Goal: Information Seeking & Learning: Understand process/instructions

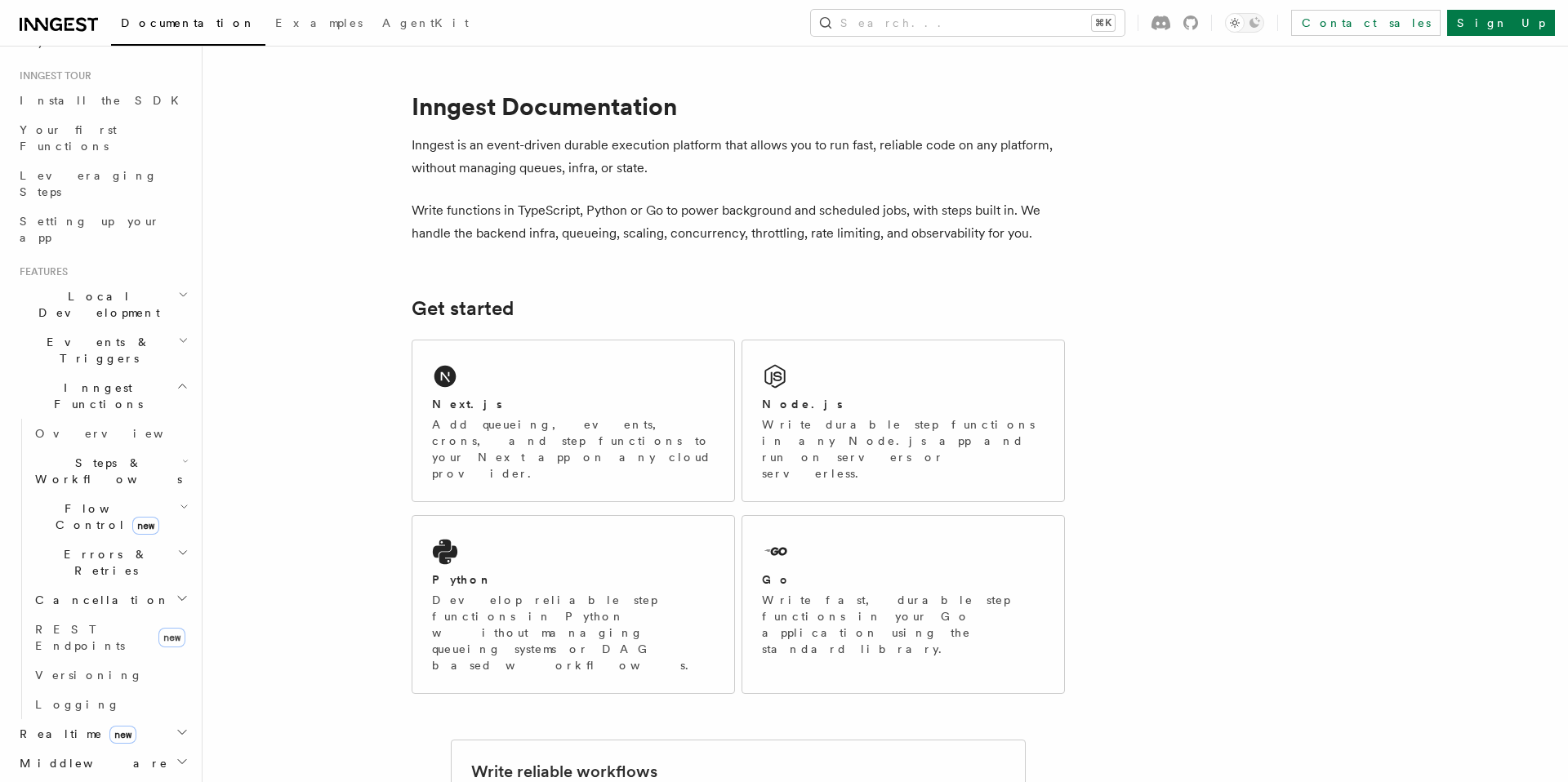
scroll to position [150, 0]
click at [182, 454] on icon "button" at bounding box center [185, 461] width 7 height 13
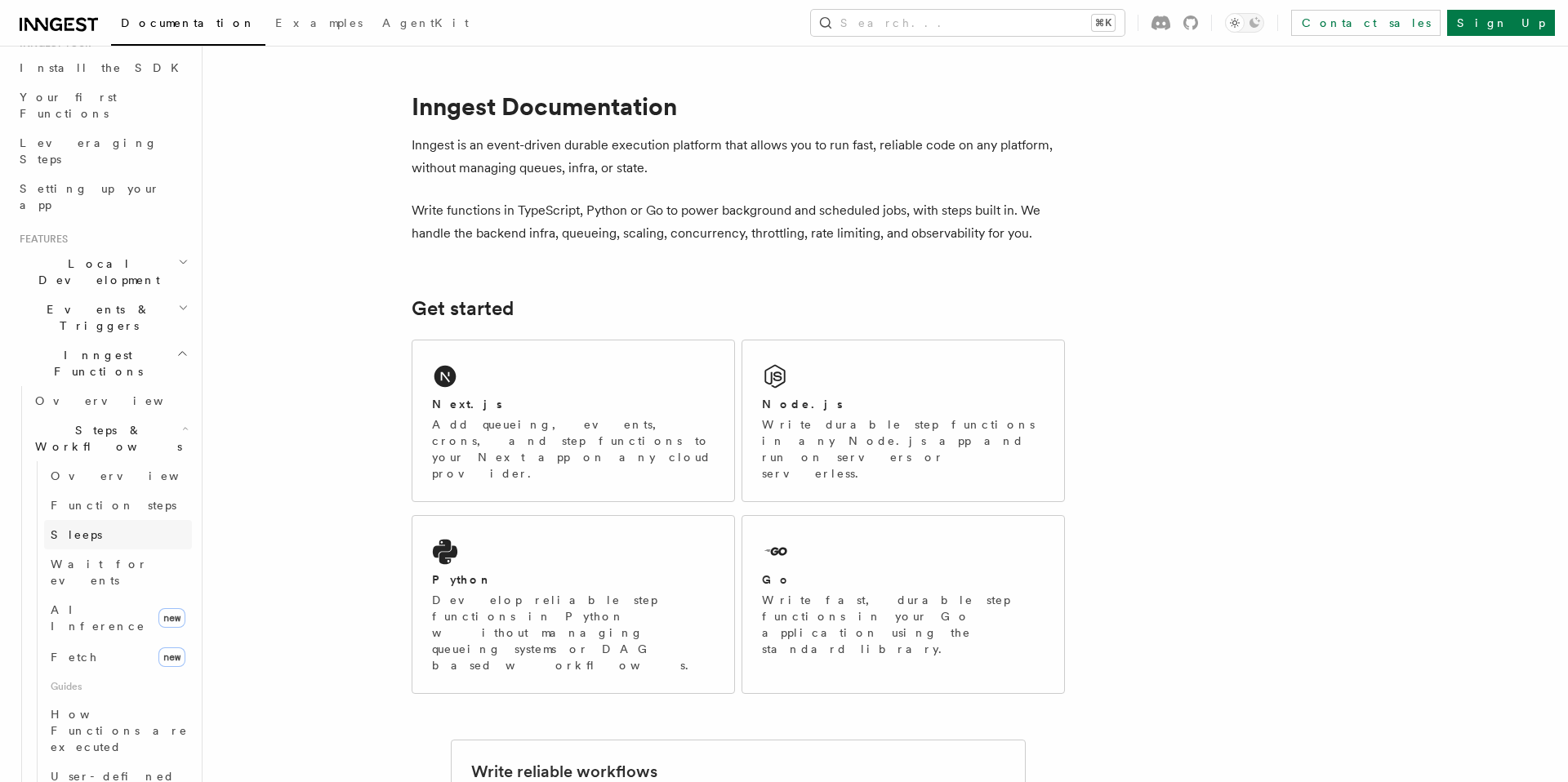
scroll to position [183, 0]
click at [129, 594] on link "AI Inference new" at bounding box center [118, 617] width 148 height 46
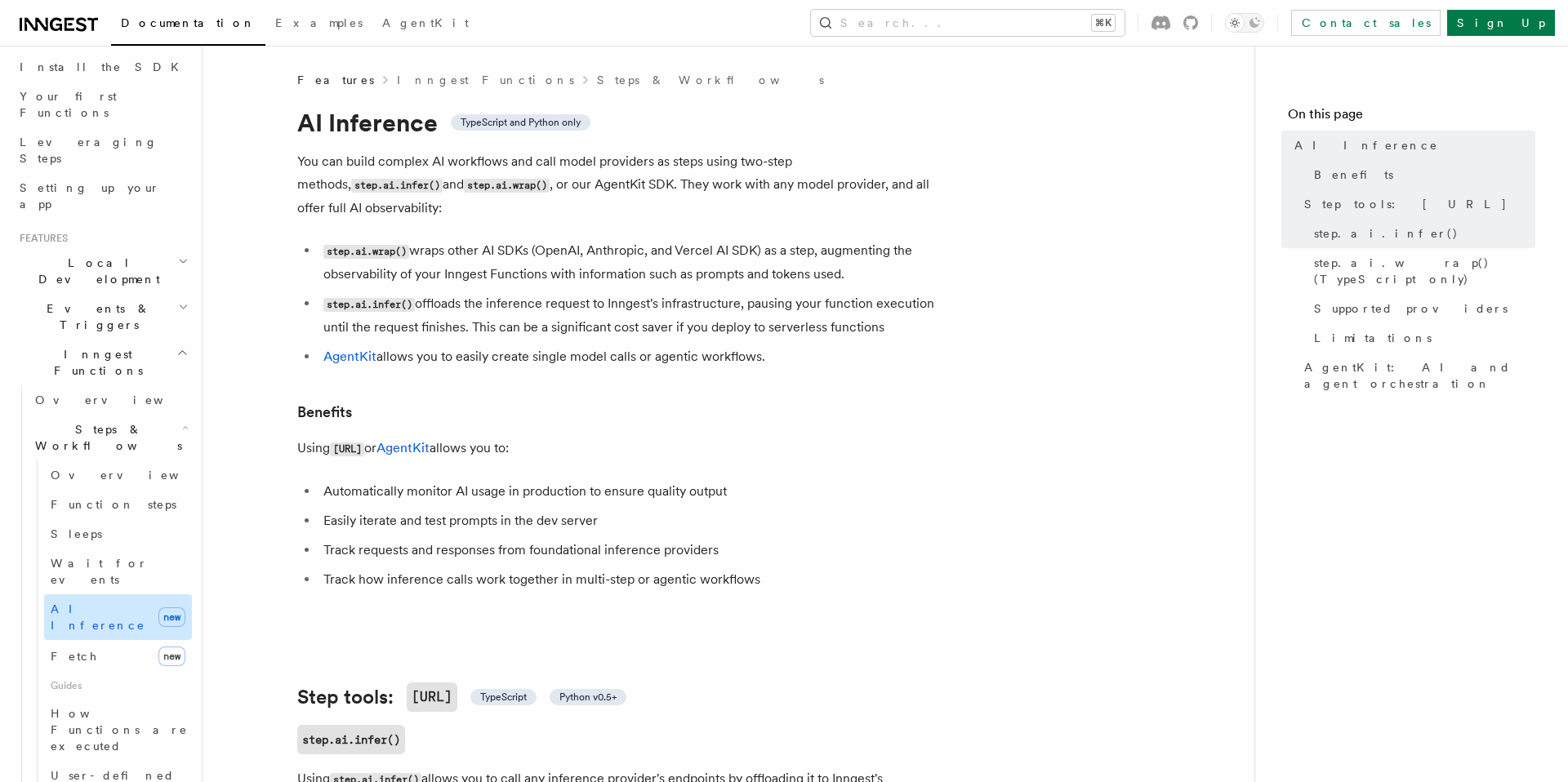
click at [116, 594] on link "AI Inference new" at bounding box center [118, 617] width 148 height 46
click at [411, 440] on link "AgentKit" at bounding box center [403, 447] width 53 height 16
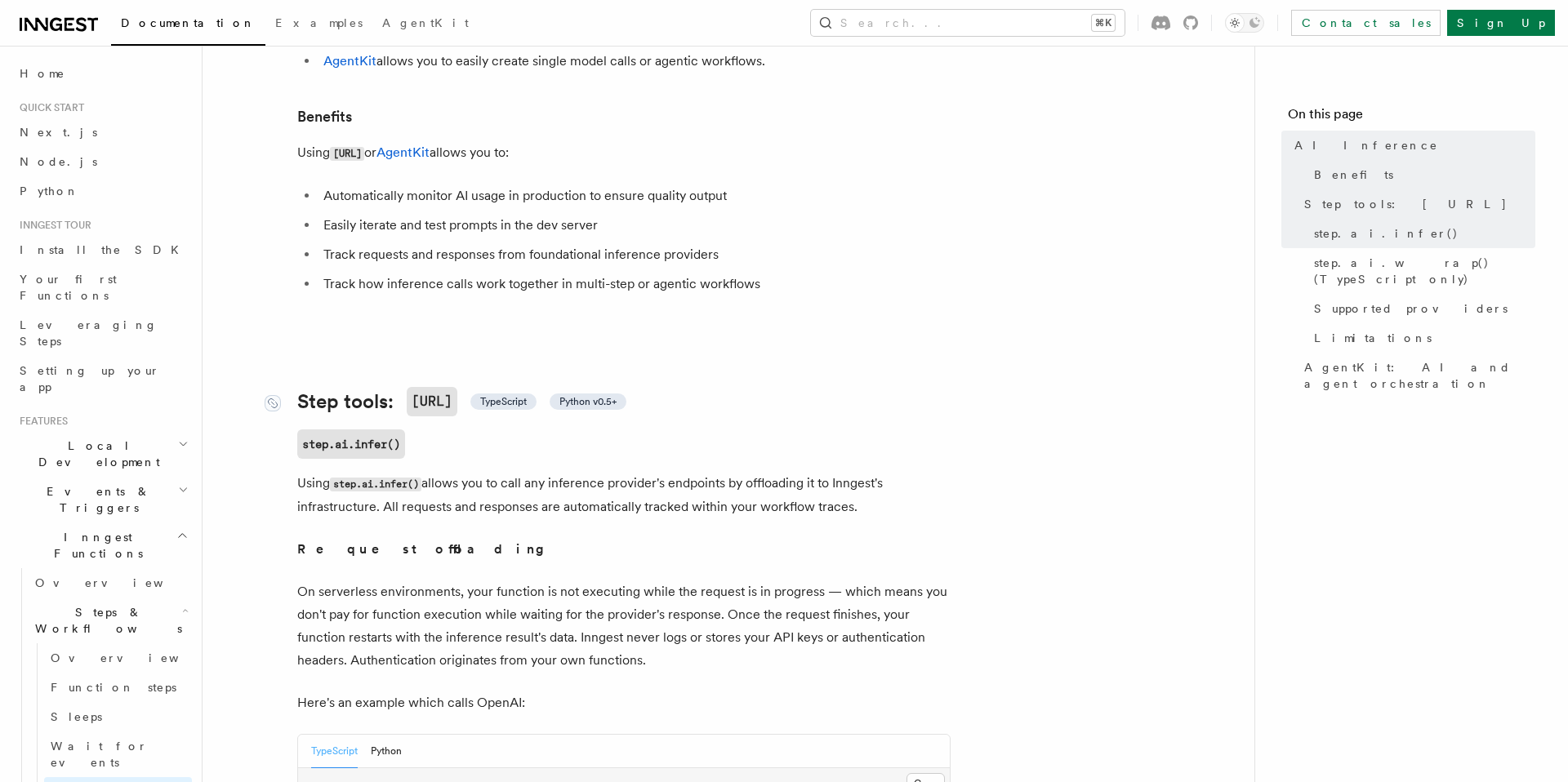
click at [517, 395] on span "TypeScript" at bounding box center [503, 401] width 47 height 13
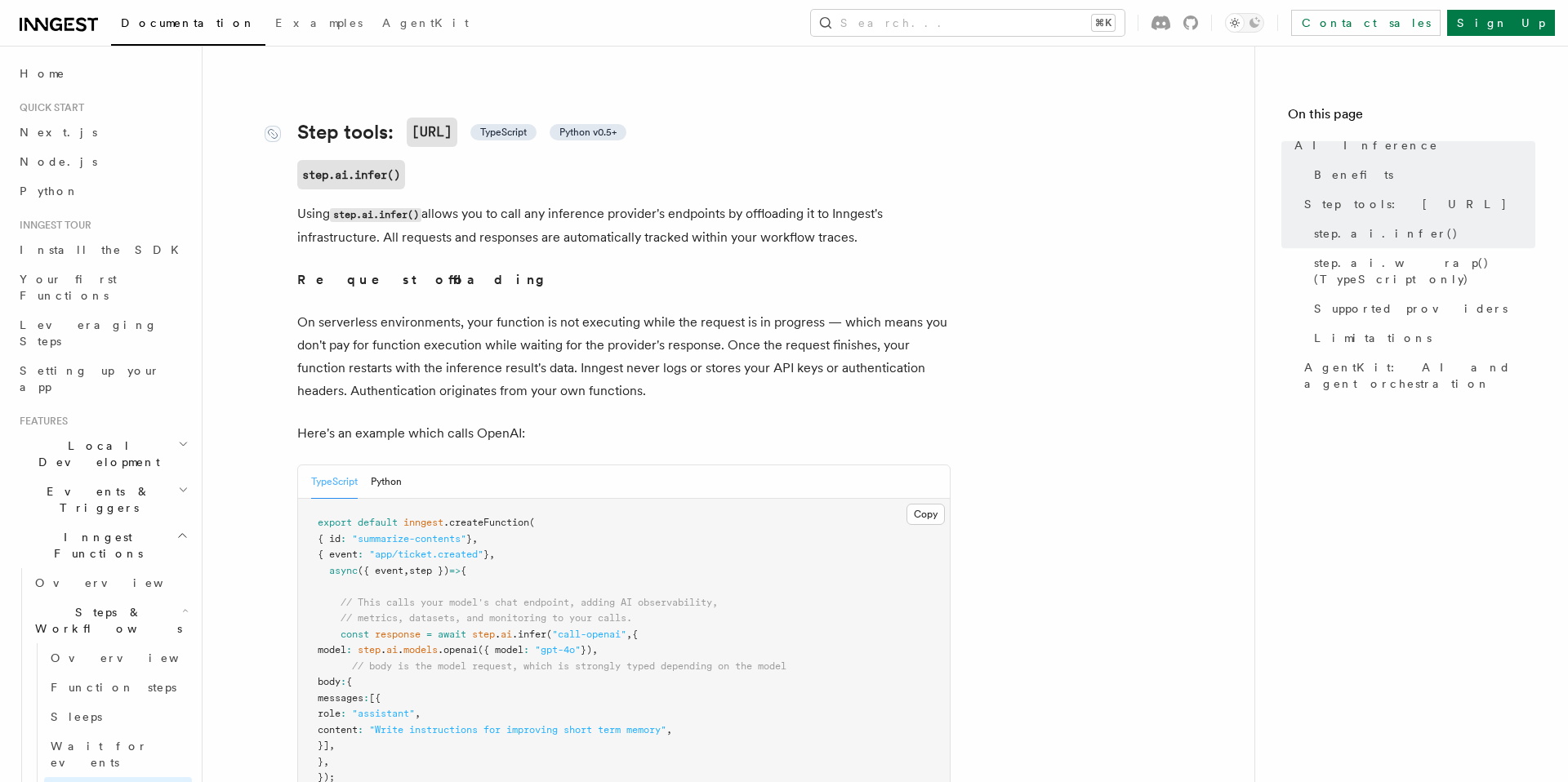
scroll to position [582, 0]
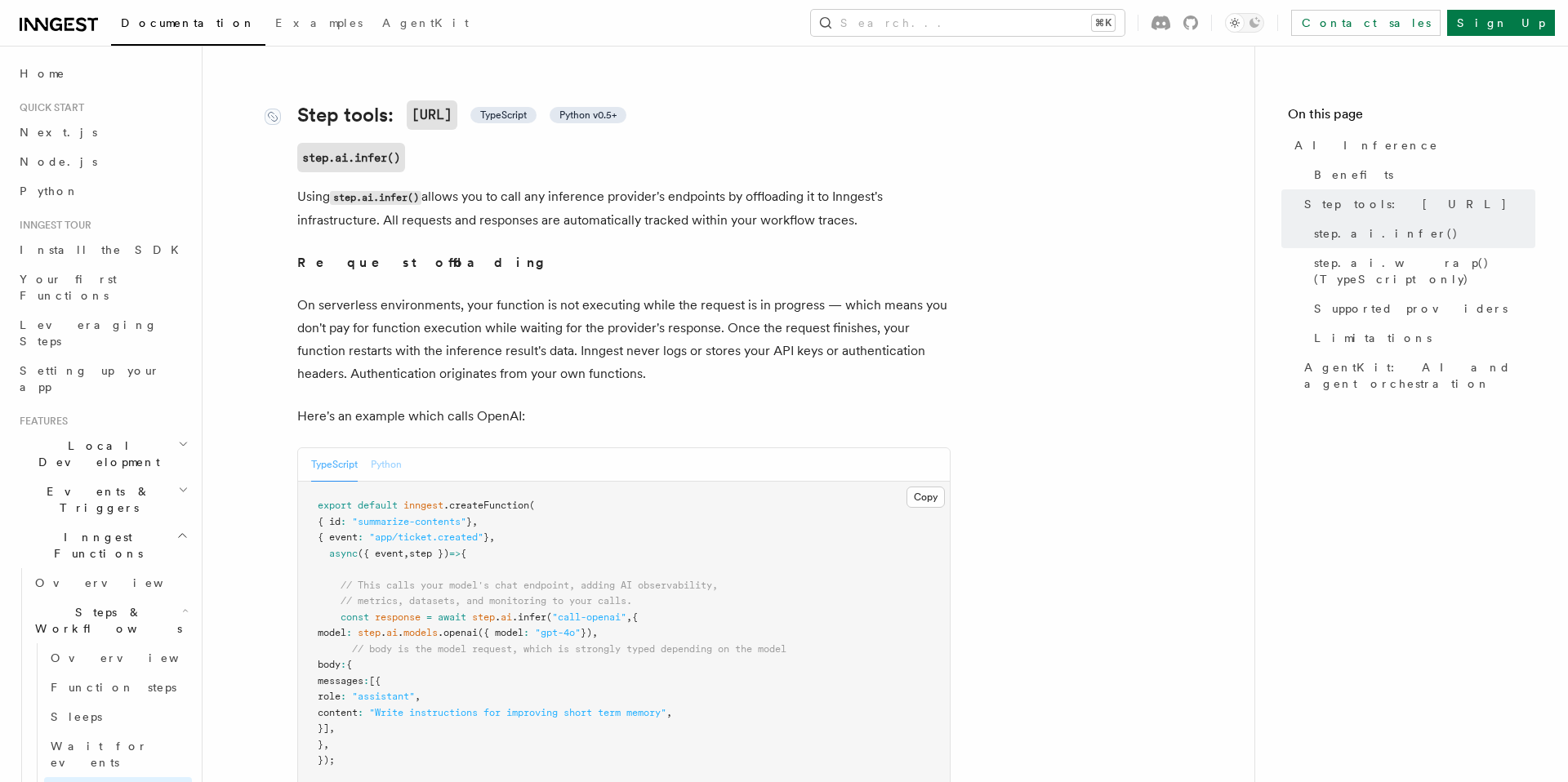
click at [399, 448] on button "Python" at bounding box center [386, 465] width 31 height 33
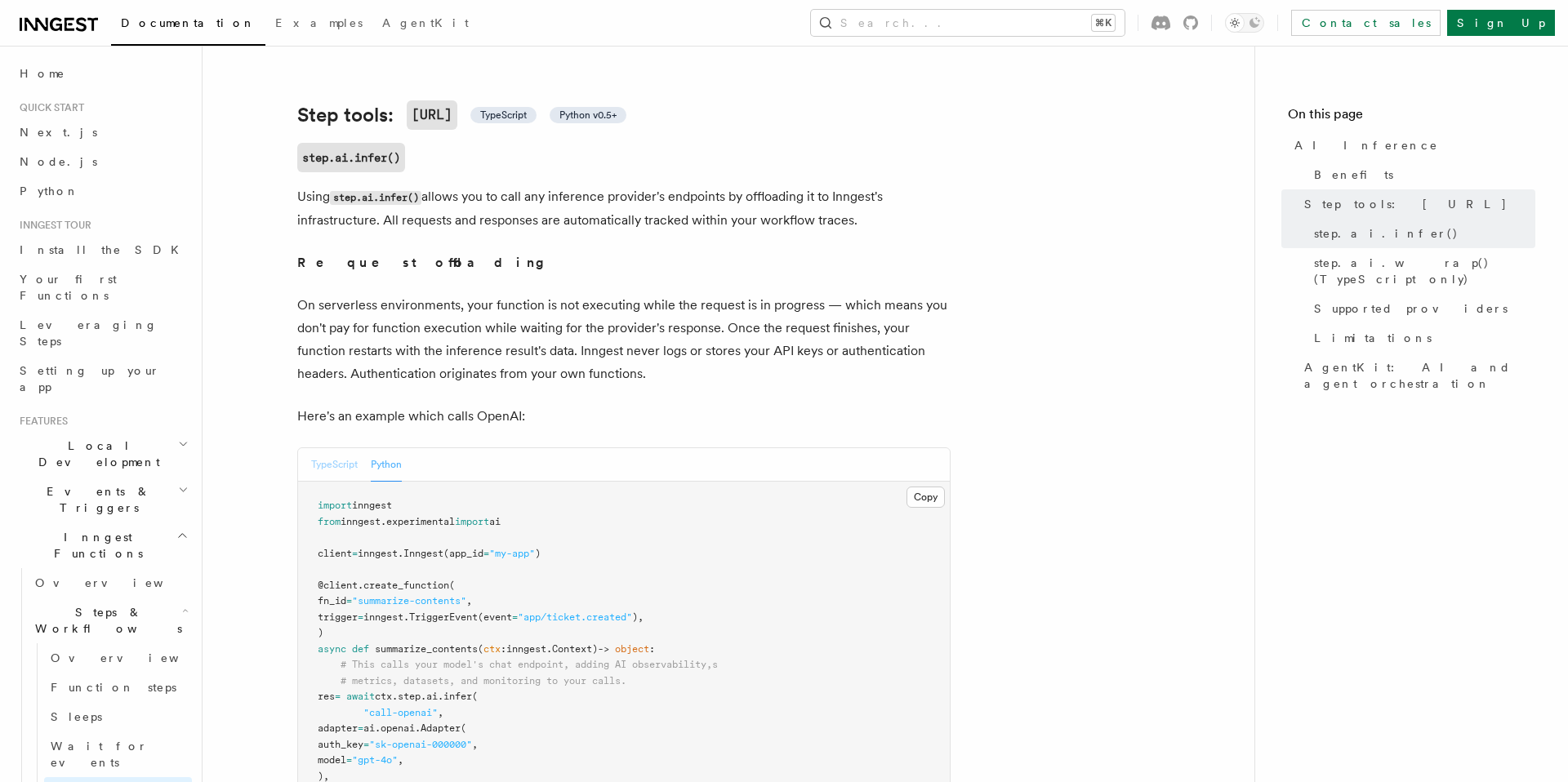
click at [345, 448] on button "TypeScript" at bounding box center [335, 465] width 47 height 33
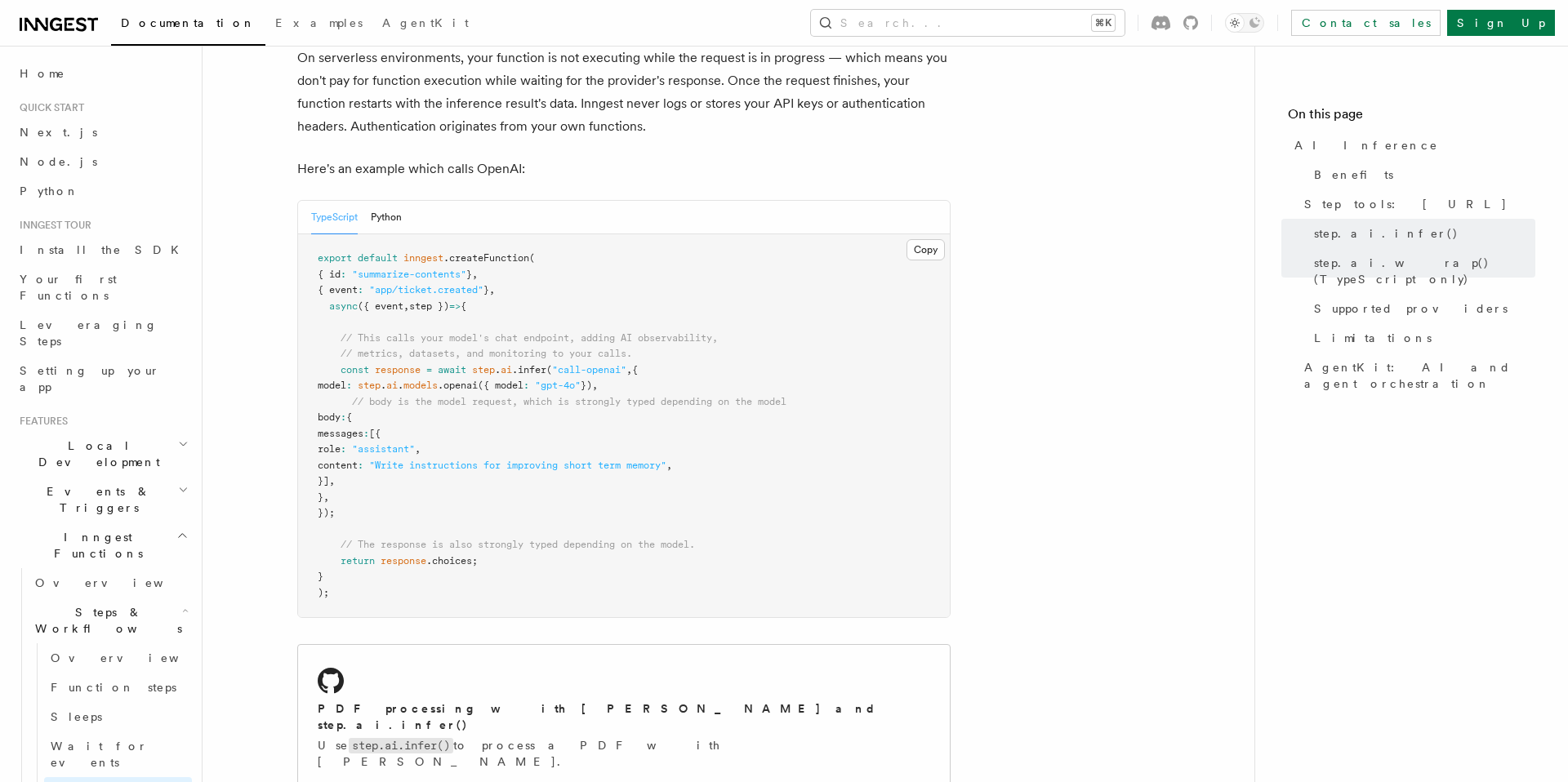
scroll to position [838, 0]
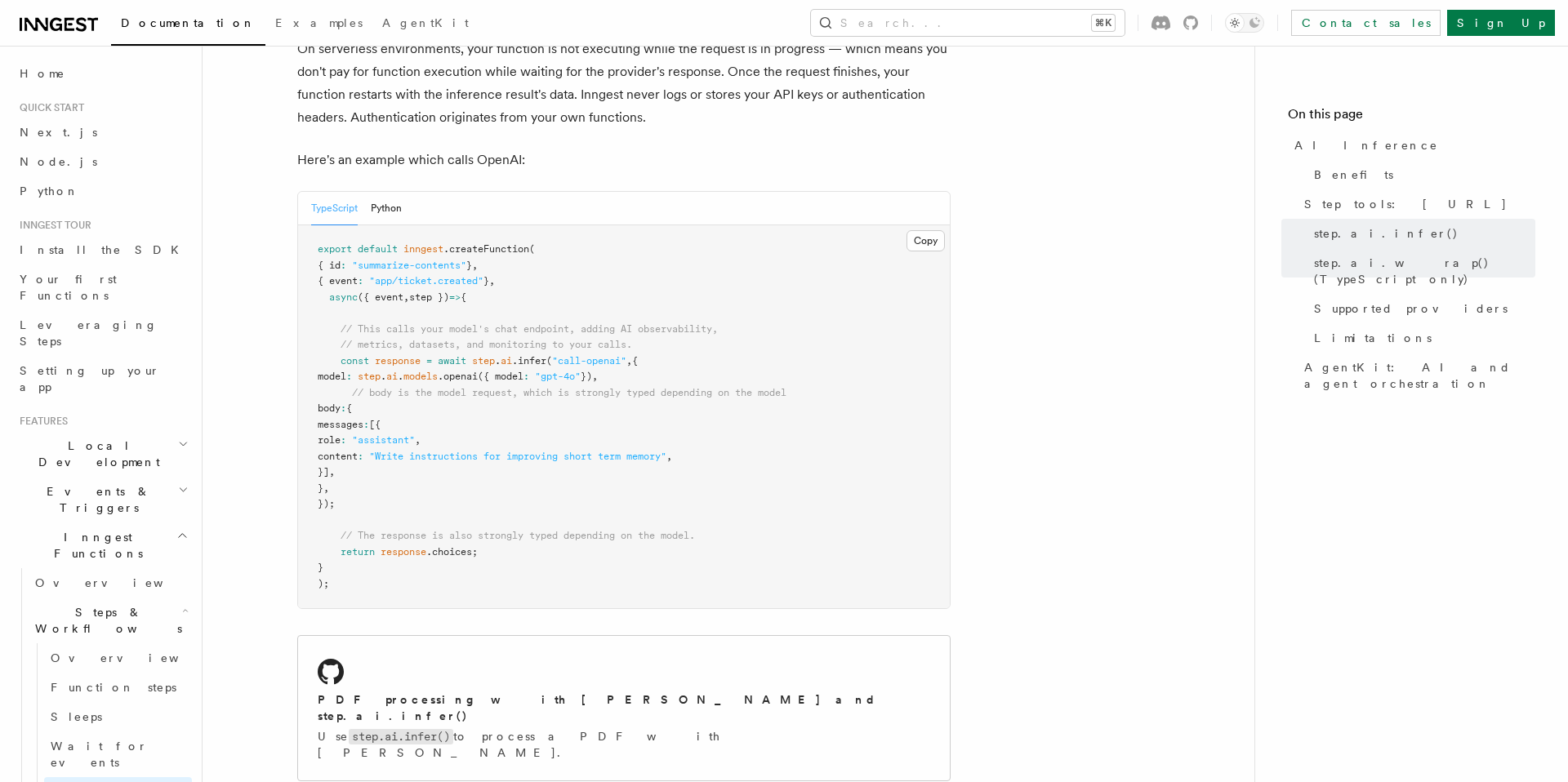
click at [594, 225] on pre "export default inngest .createFunction ( { id : "summarize-contents" } , { even…" at bounding box center [624, 416] width 652 height 383
click at [577, 225] on pre "export default inngest .createFunction ( { id : "summarize-contents" } , { even…" at bounding box center [624, 416] width 652 height 383
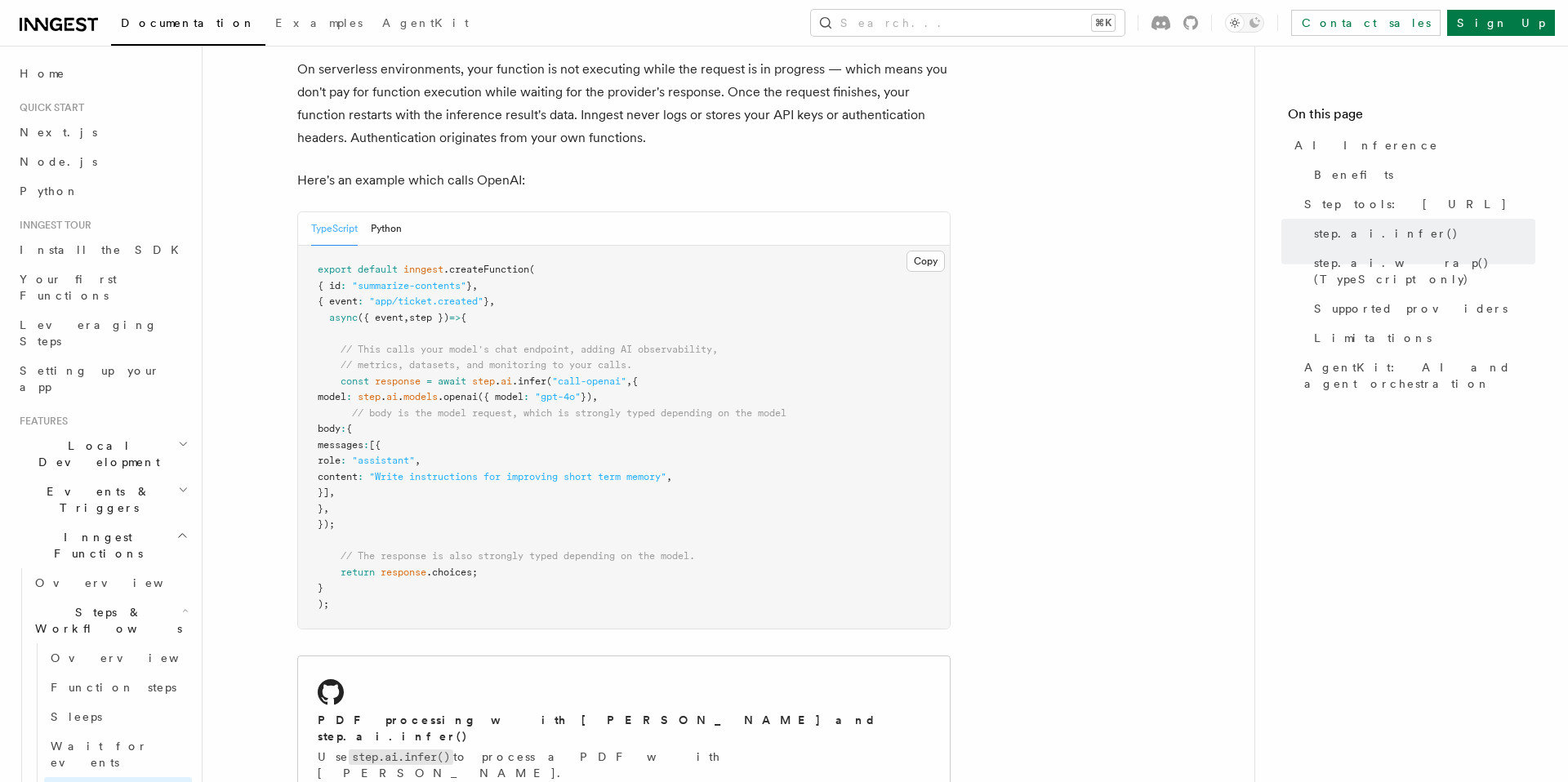
scroll to position [761, 0]
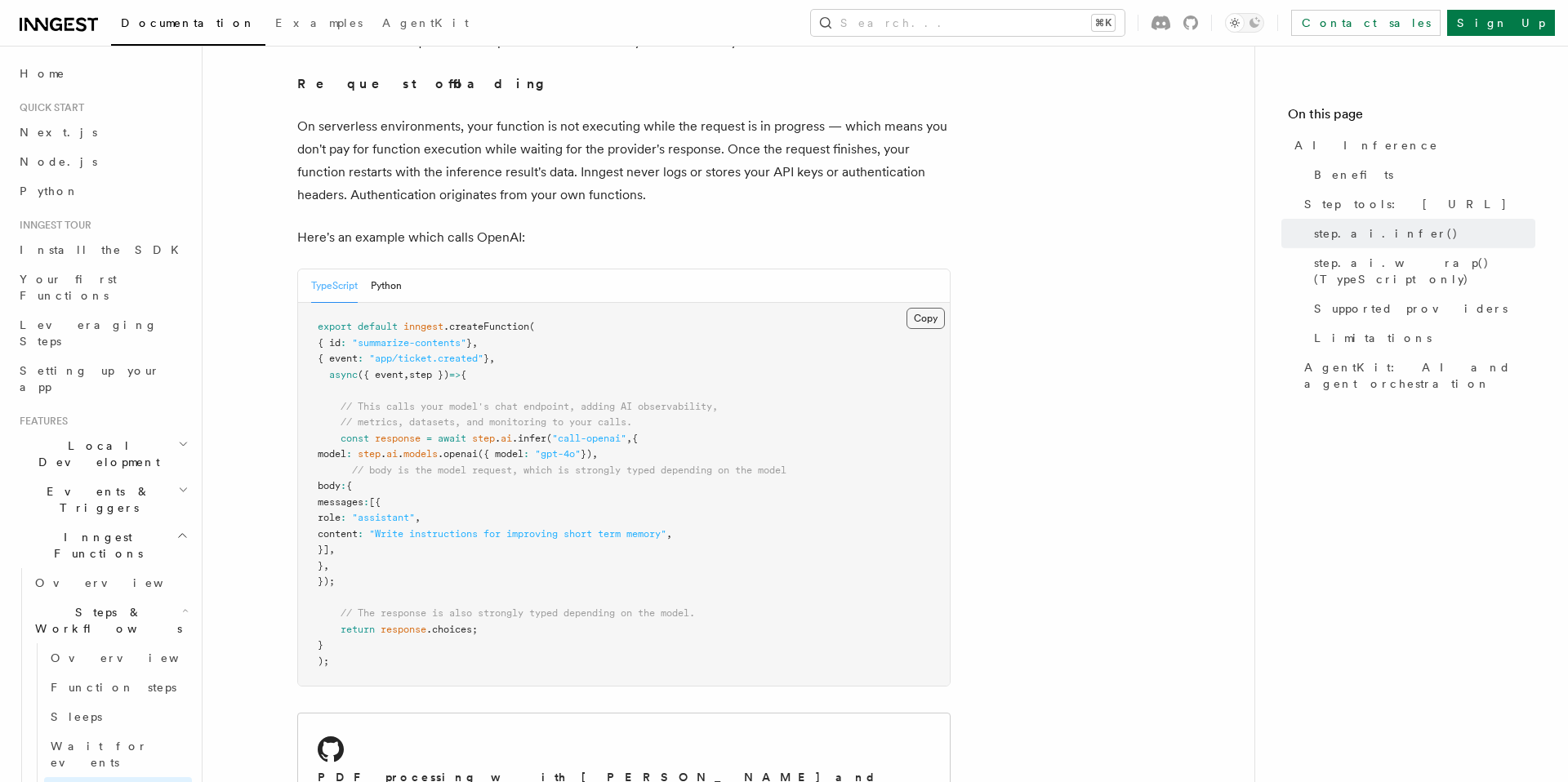
click at [913, 308] on button "Copy Copied" at bounding box center [926, 318] width 38 height 21
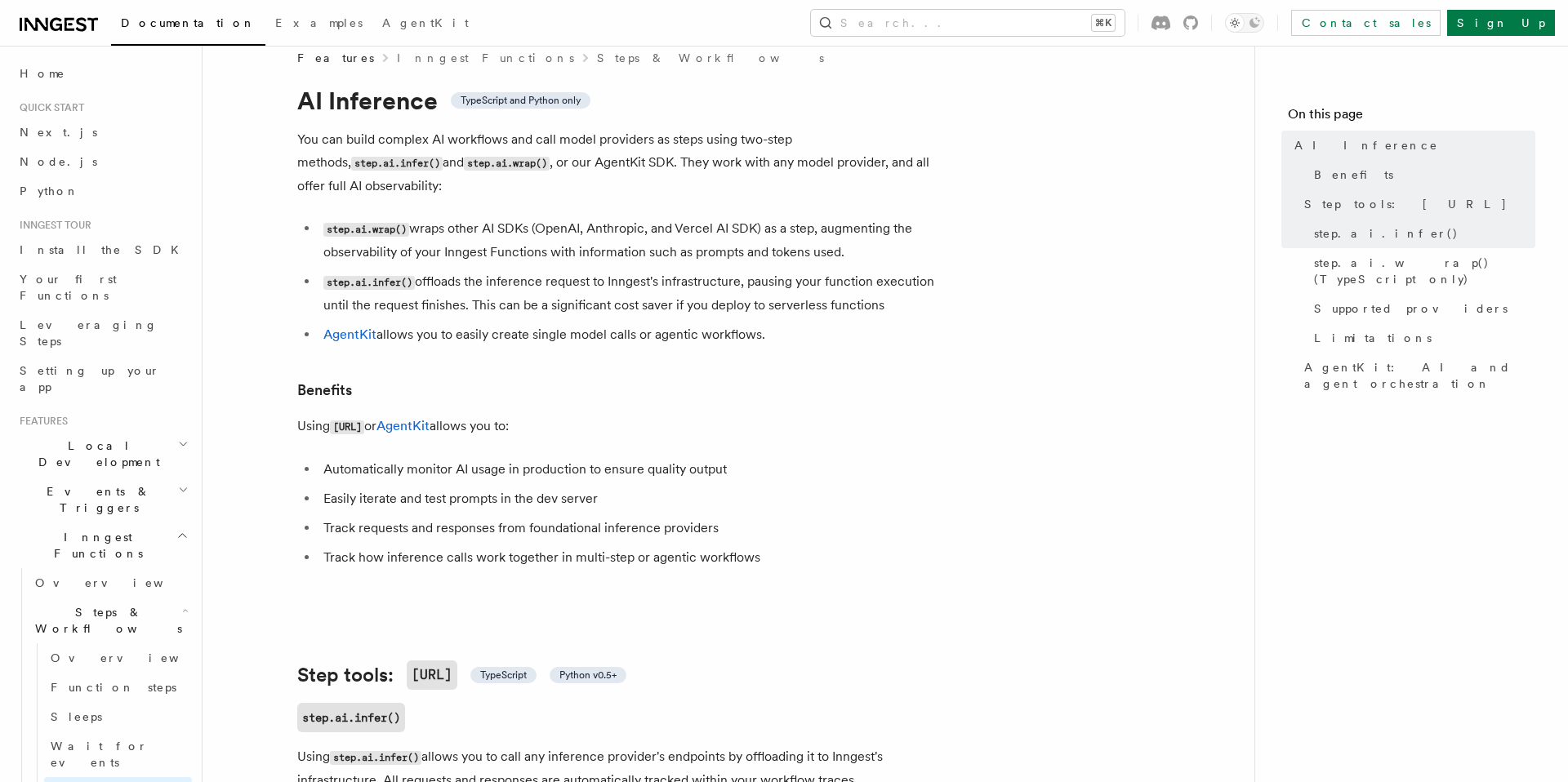
scroll to position [0, 0]
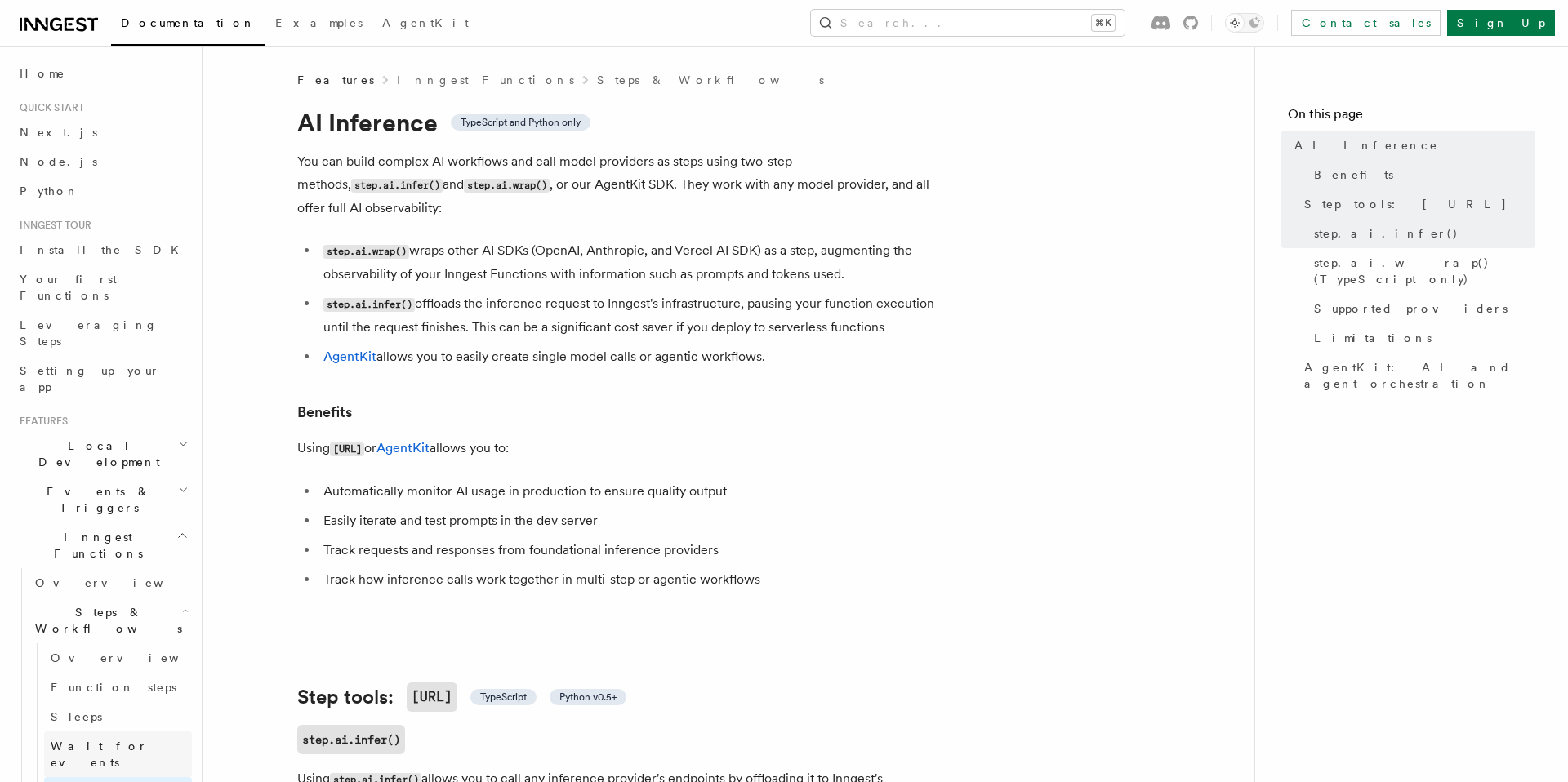
click at [98, 739] on span "Wait for events" at bounding box center [99, 754] width 97 height 29
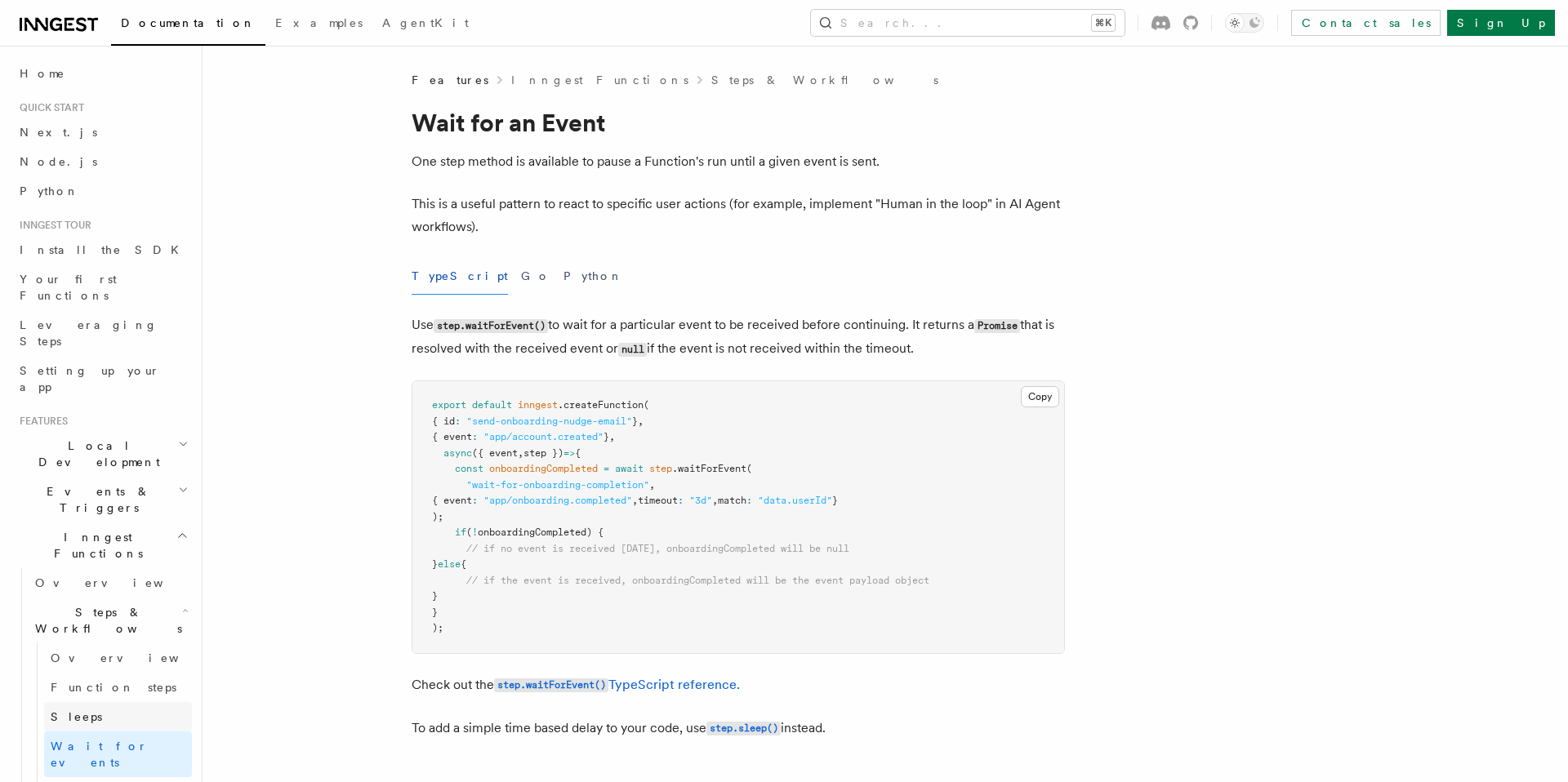
click at [104, 702] on link "Sleeps" at bounding box center [118, 716] width 148 height 29
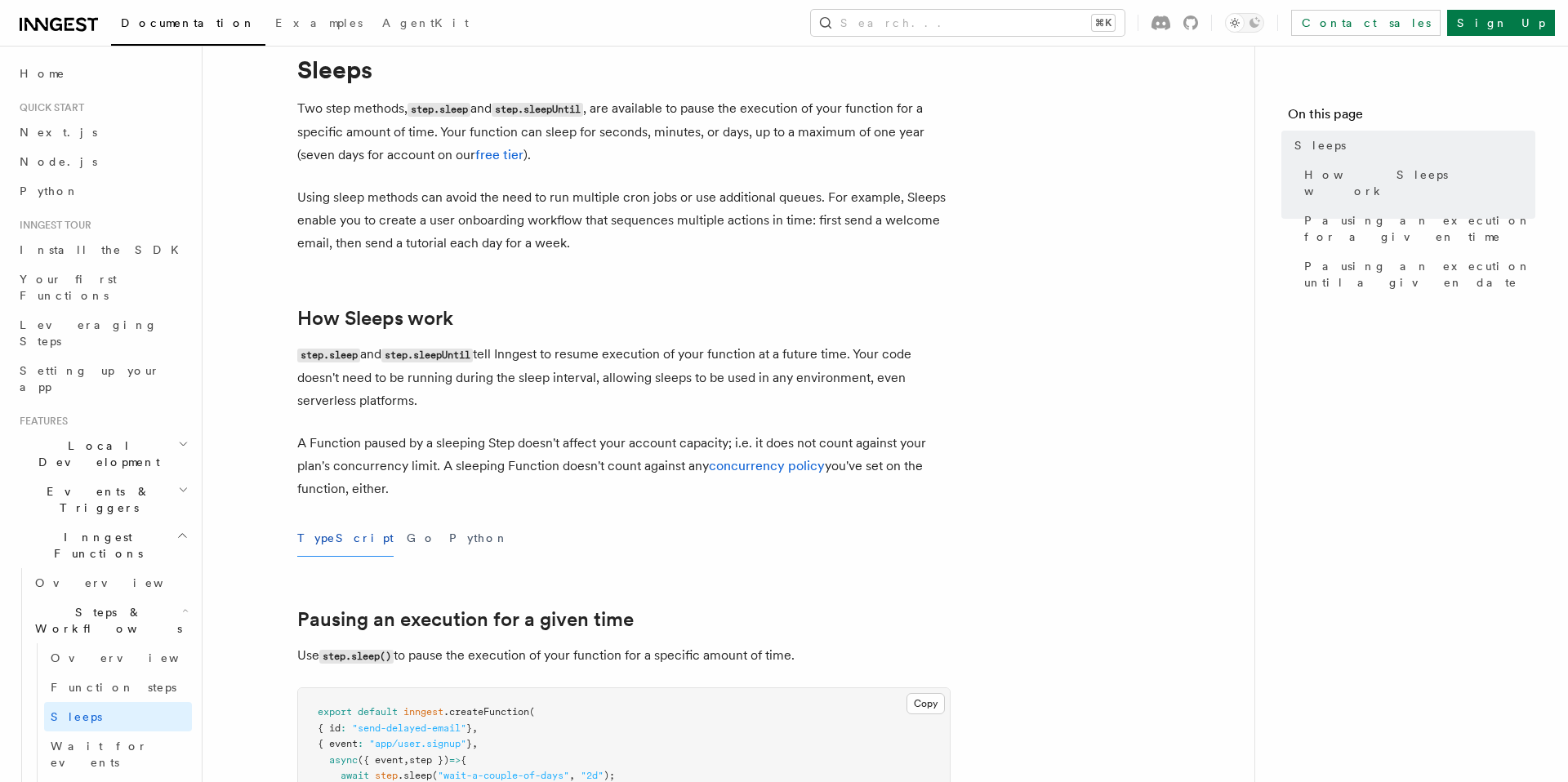
scroll to position [46, 0]
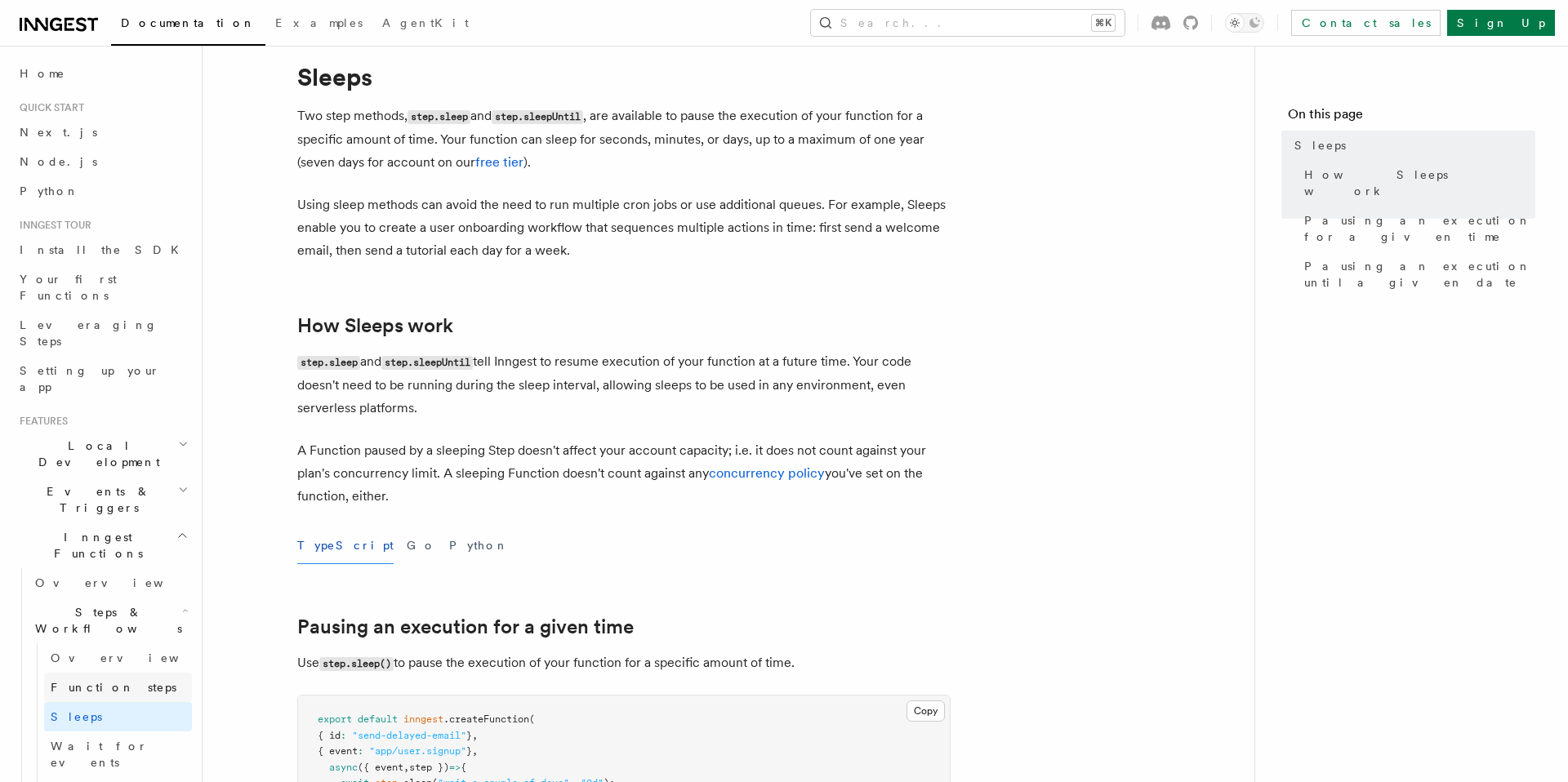
click at [135, 673] on link "Function steps" at bounding box center [118, 687] width 148 height 29
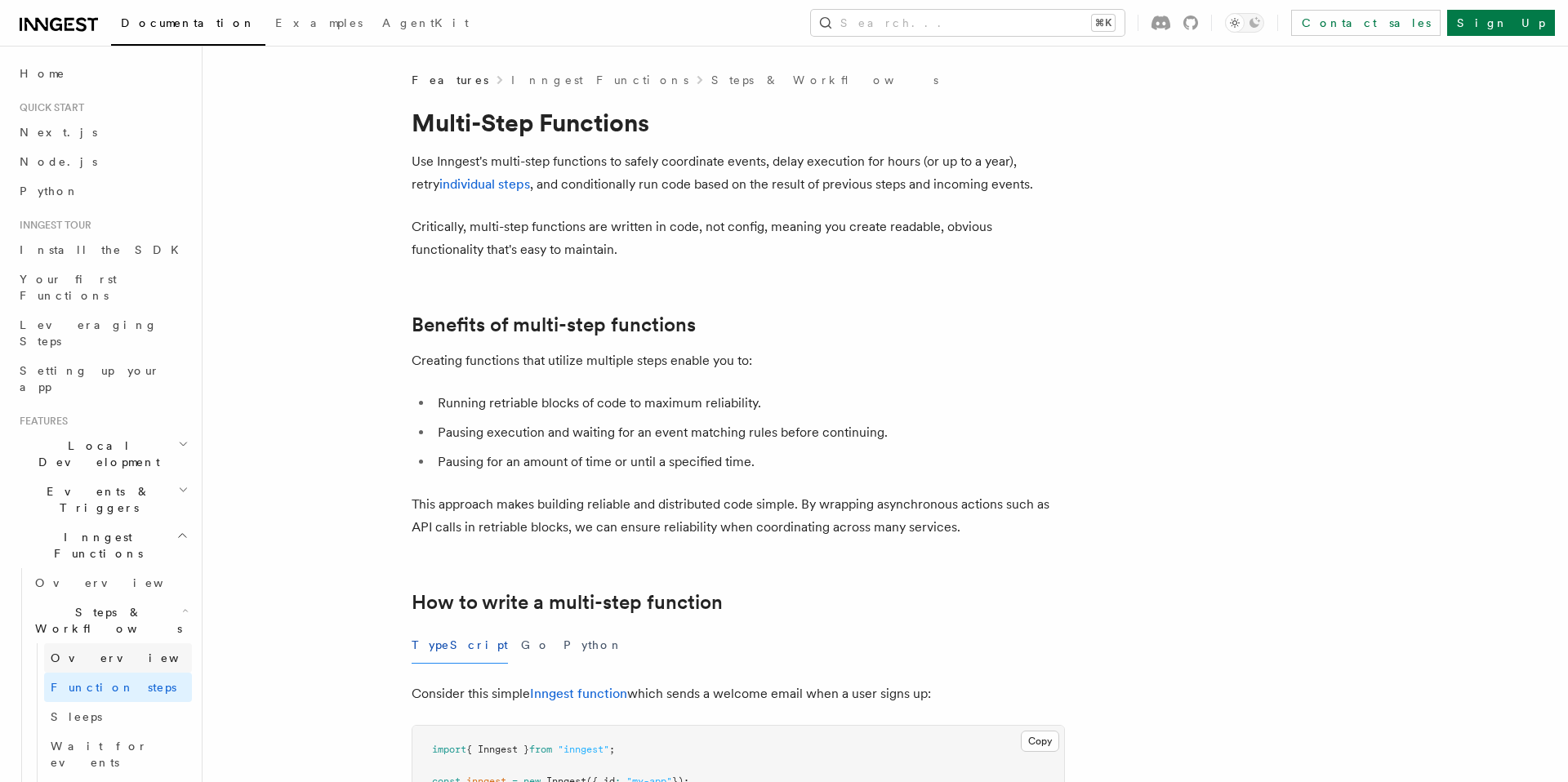
click at [150, 643] on link "Overview" at bounding box center [118, 658] width 148 height 29
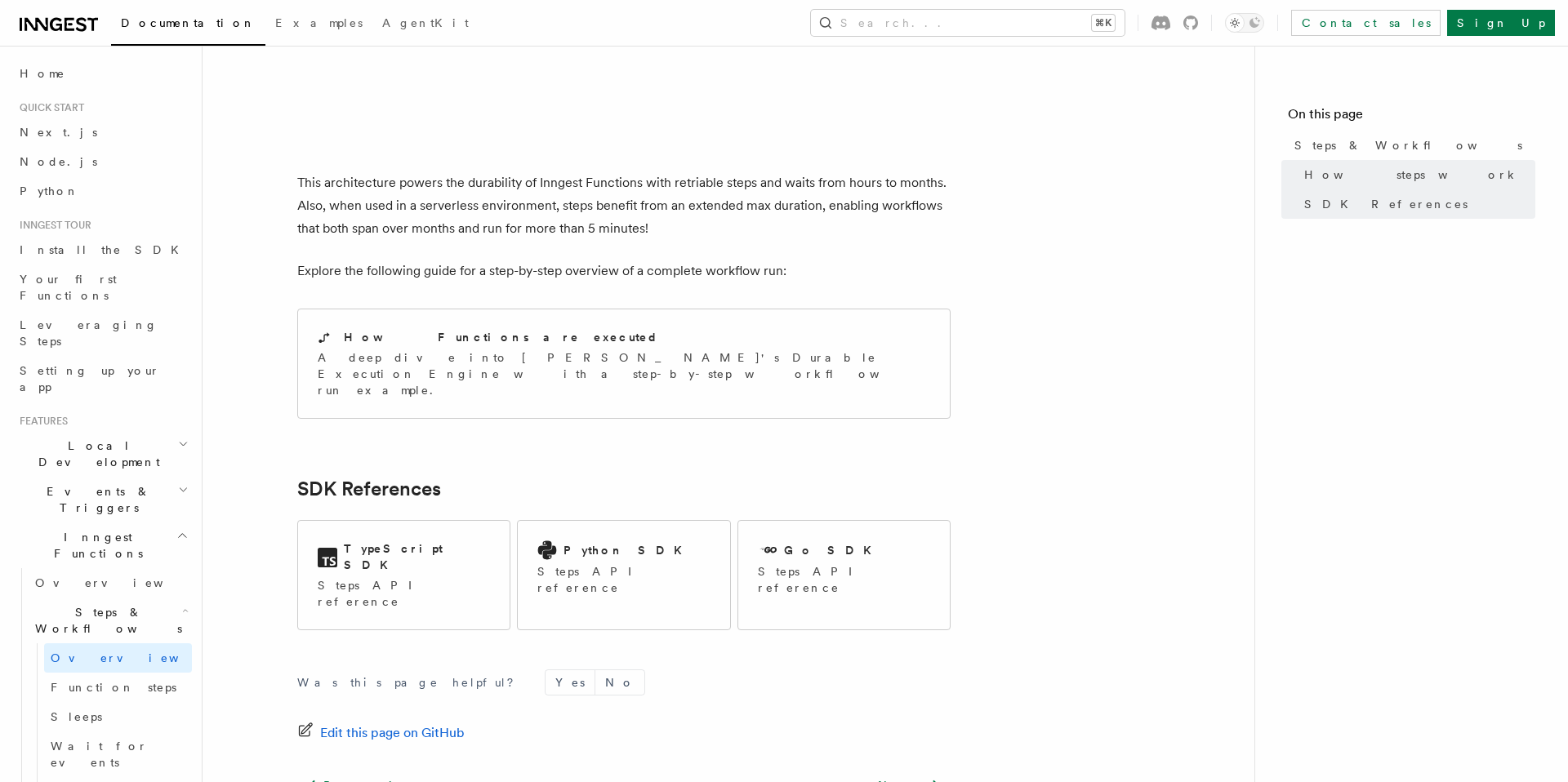
scroll to position [1601, 0]
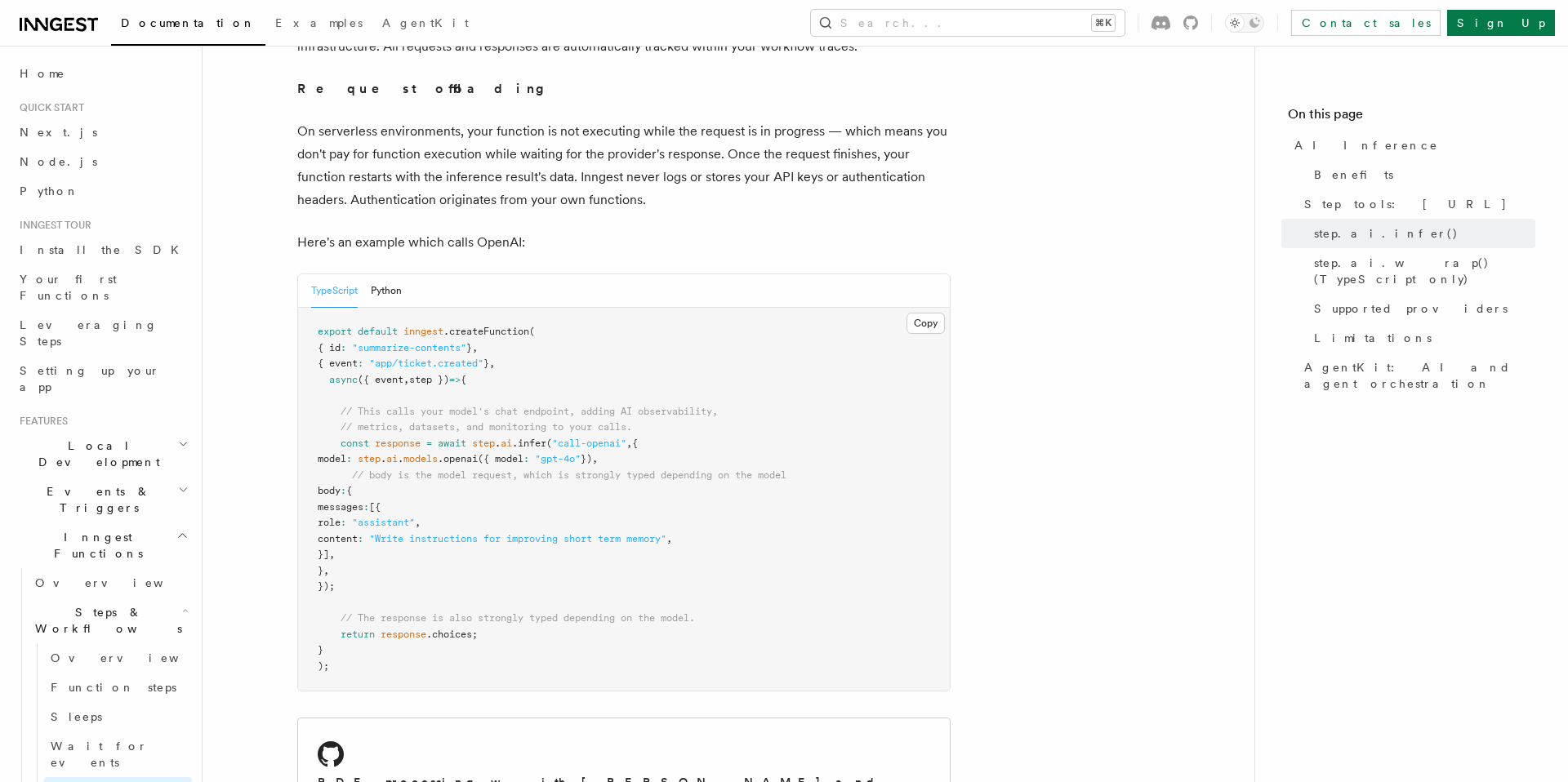
scroll to position [771, 0]
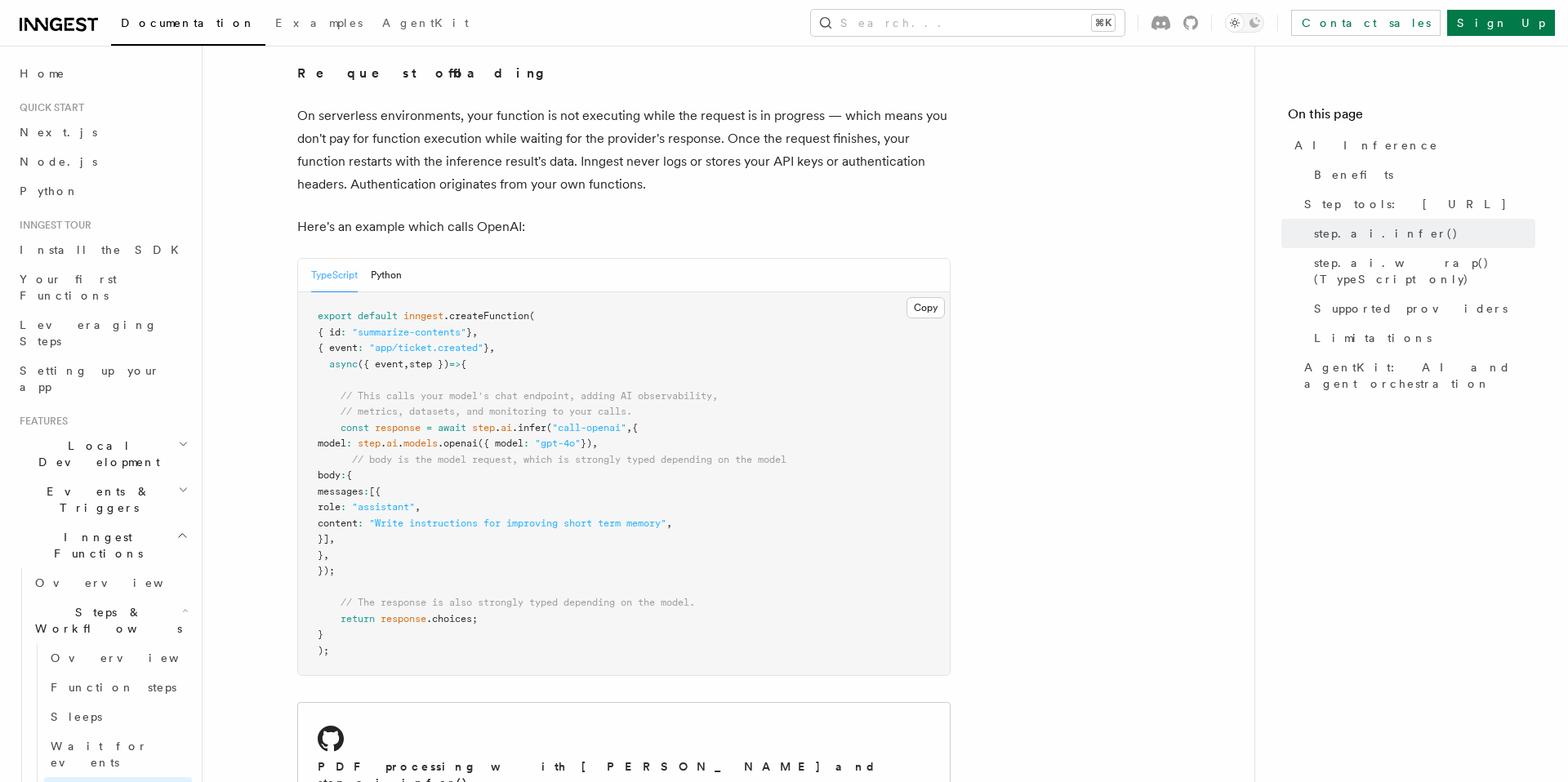
copy code "const response = await step . ai .infer ( "call-openai" , { model : step . ai .…"
drag, startPoint x: 342, startPoint y: 406, endPoint x: 348, endPoint y: 553, distance: 147.1
click at [348, 553] on code "export default inngest .createFunction ( { id : "summarize-contents" } , { even…" at bounding box center [551, 483] width 468 height 346
click at [446, 529] on pre "export default inngest .createFunction ( { id : "summarize-contents" } , { even…" at bounding box center [624, 483] width 652 height 383
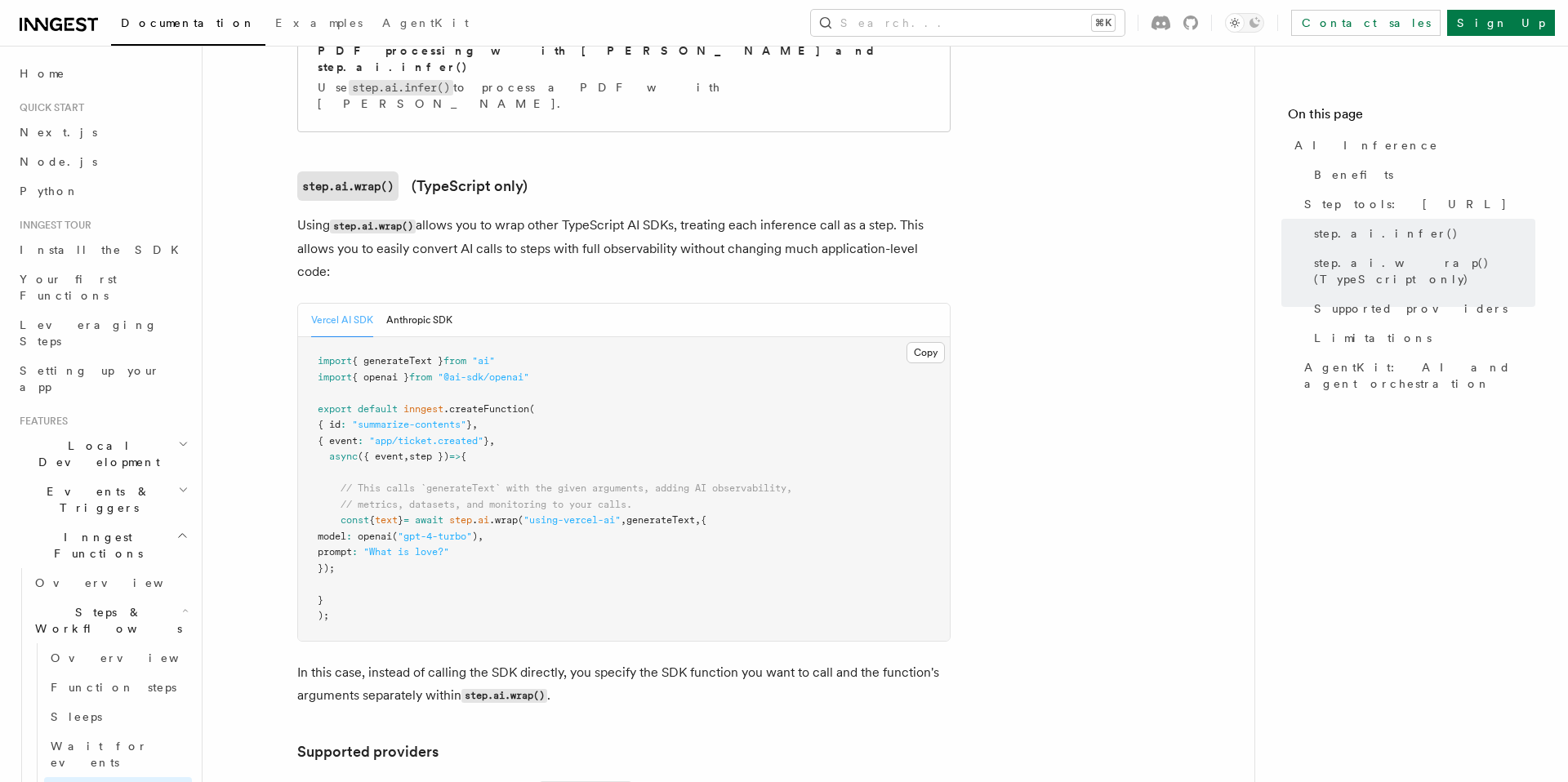
scroll to position [1490, 0]
click at [556, 335] on pre "import { generateText } from "ai" import { openai } from "@ai-sdk/openai" expor…" at bounding box center [624, 487] width 652 height 304
copy span "import { openai } from "@ai-sdk/openai""
drag, startPoint x: 556, startPoint y: 293, endPoint x: 299, endPoint y: 295, distance: 257.0
click at [299, 335] on pre "import { generateText } from "ai" import { openai } from "@ai-sdk/openai" expor…" at bounding box center [624, 487] width 652 height 304
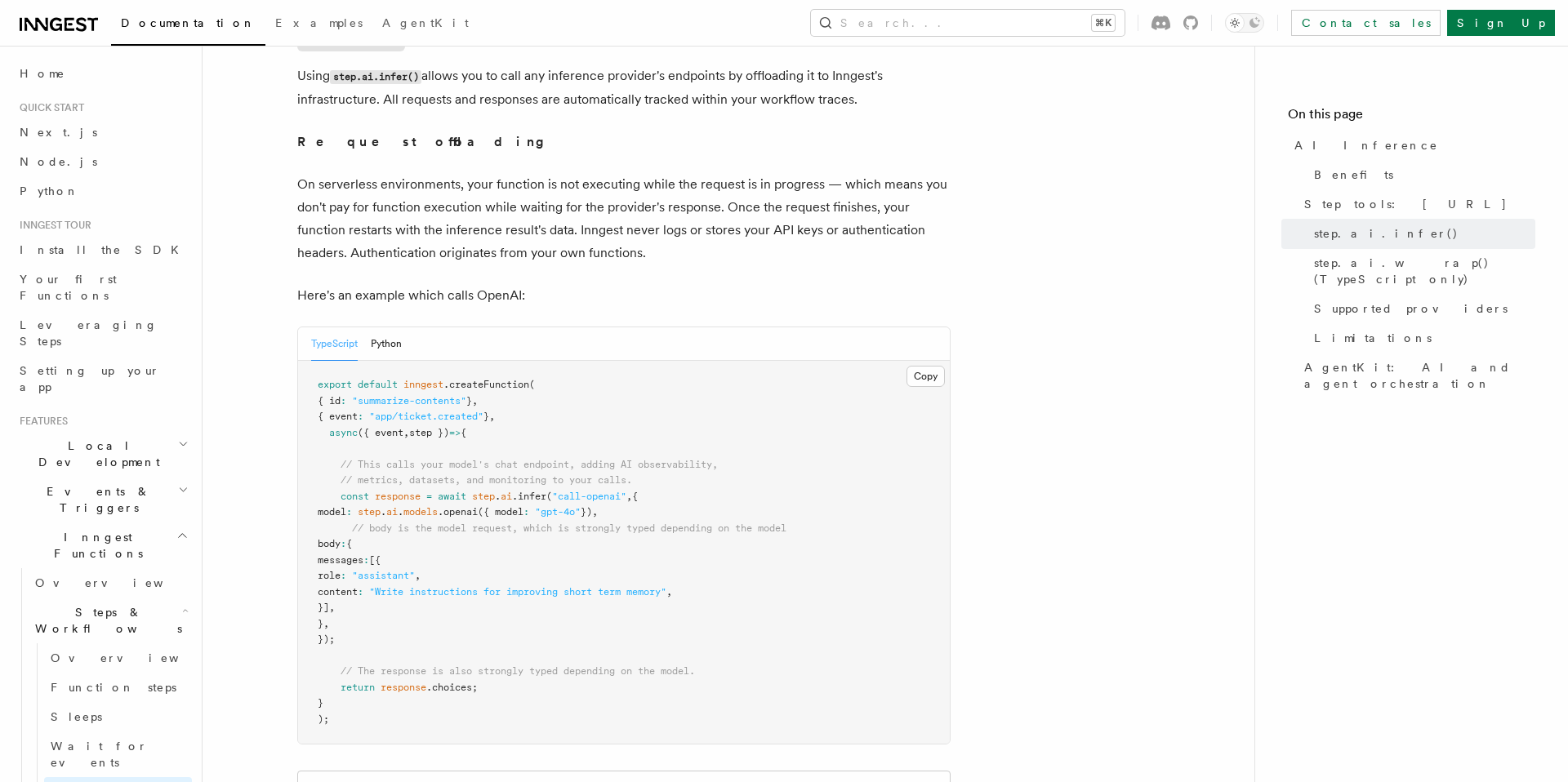
scroll to position [698, 0]
click at [382, 289] on p "Here's an example which calls OpenAI:" at bounding box center [624, 300] width 653 height 23
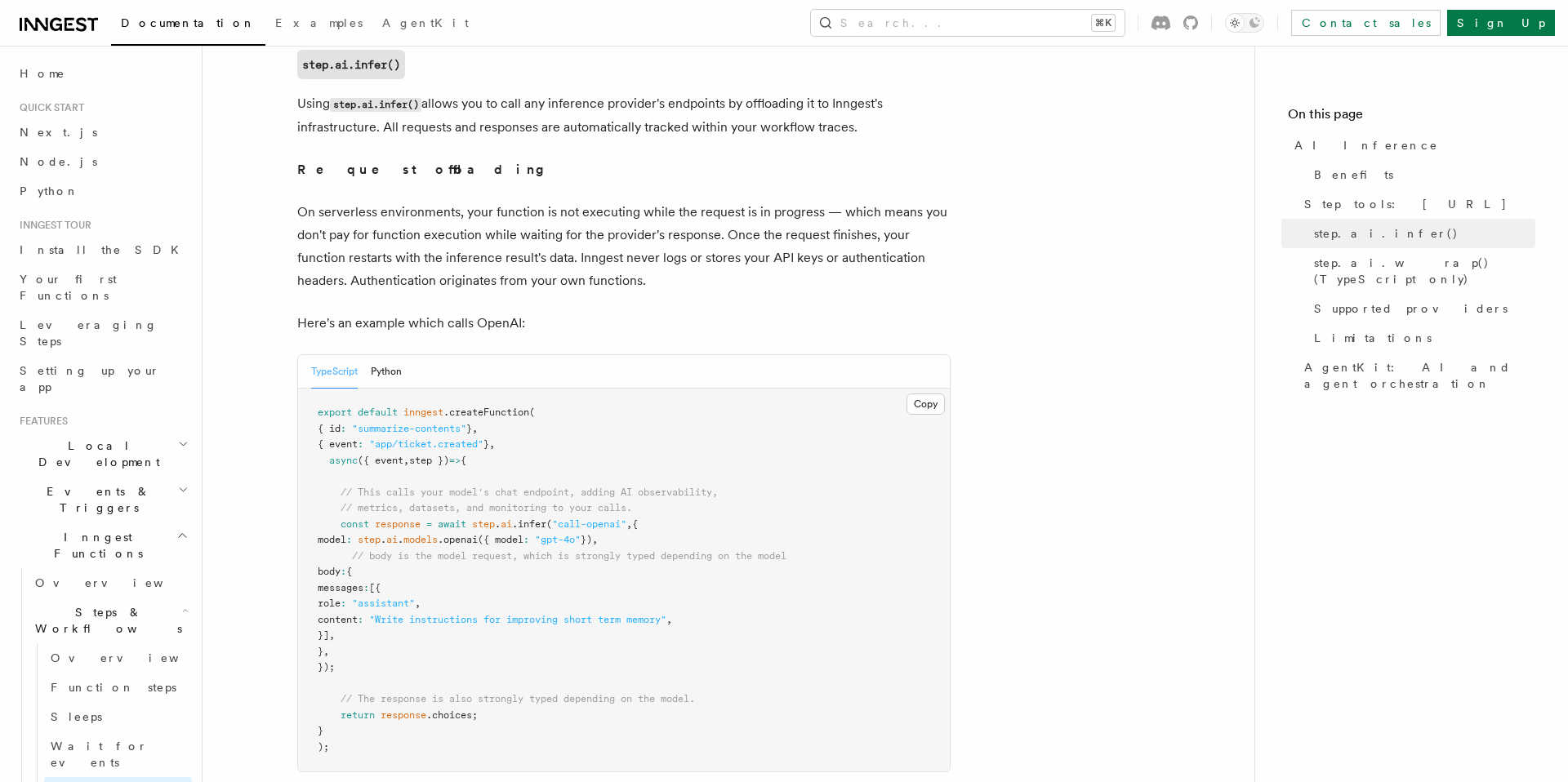
scroll to position [674, 0]
